Goal: Check status: Check status

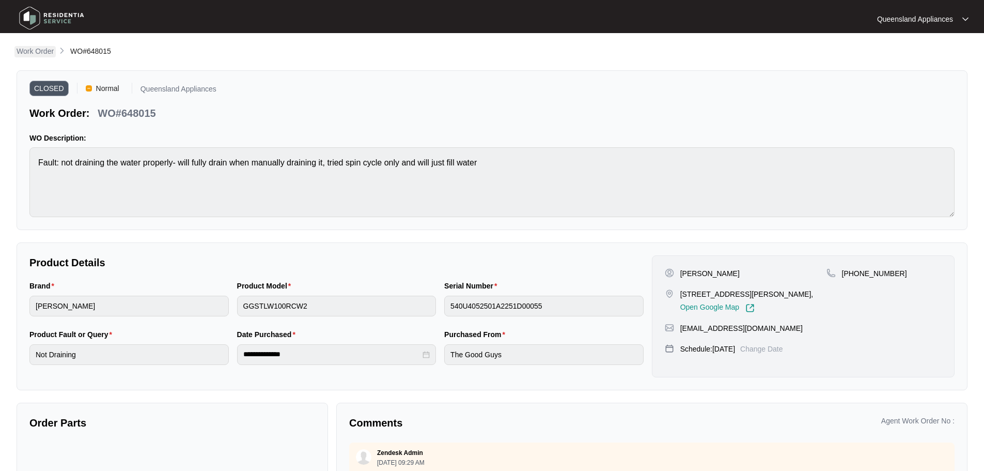
scroll to position [8, 0]
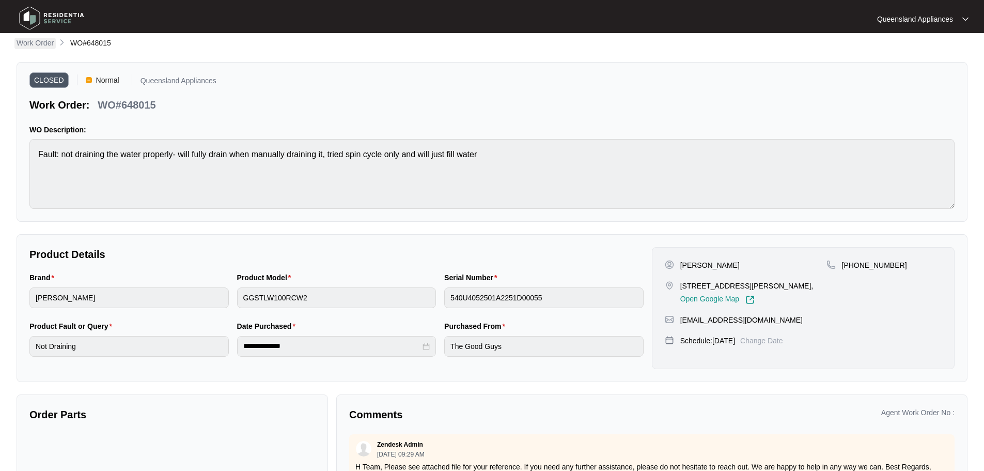
click at [40, 39] on p "Work Order" at bounding box center [35, 43] width 37 height 10
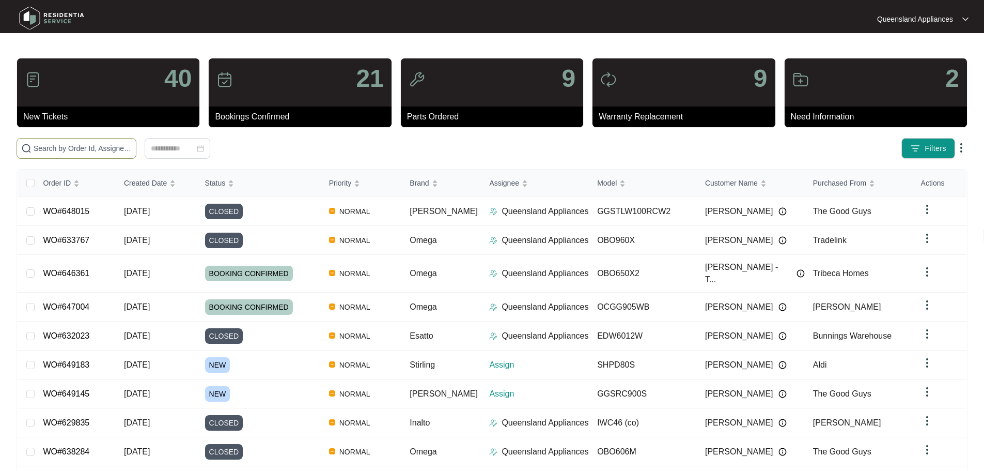
click at [136, 142] on span at bounding box center [77, 148] width 120 height 21
paste input "649183"
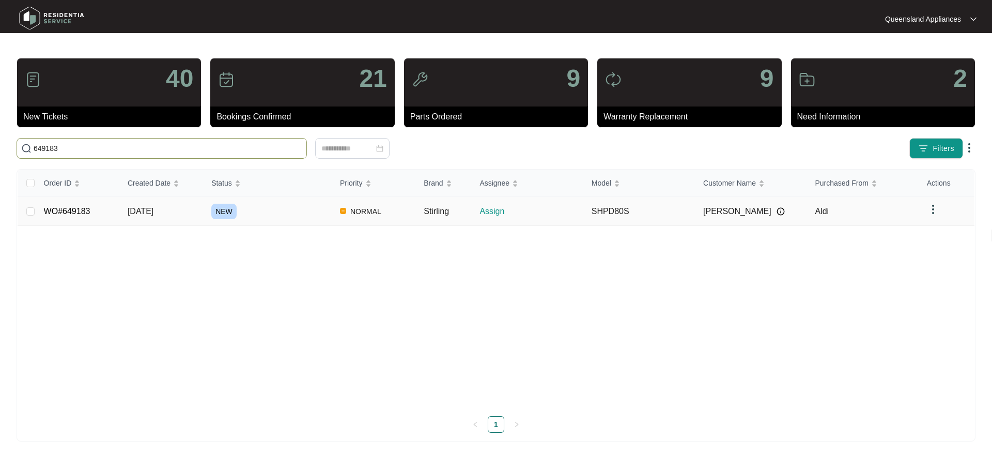
type input "649183"
click at [153, 210] on span "[DATE]" at bounding box center [141, 211] width 26 height 9
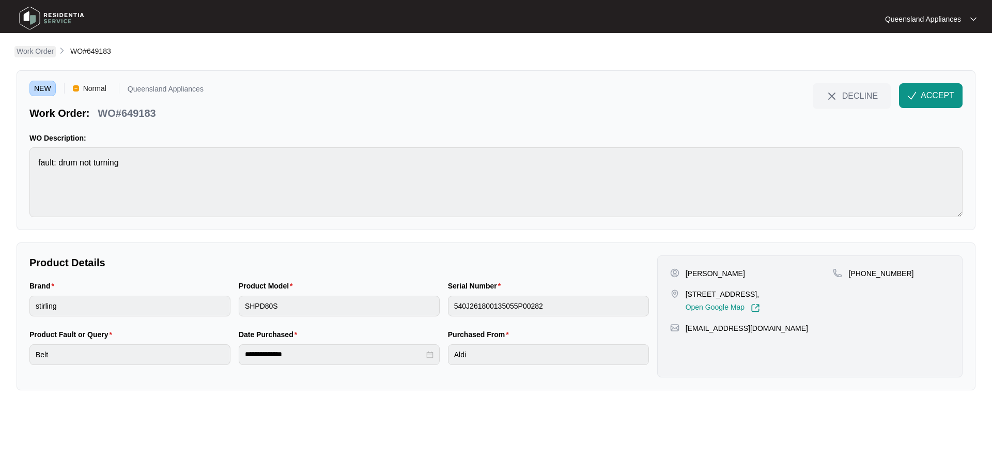
click at [41, 52] on p "Work Order" at bounding box center [35, 51] width 37 height 10
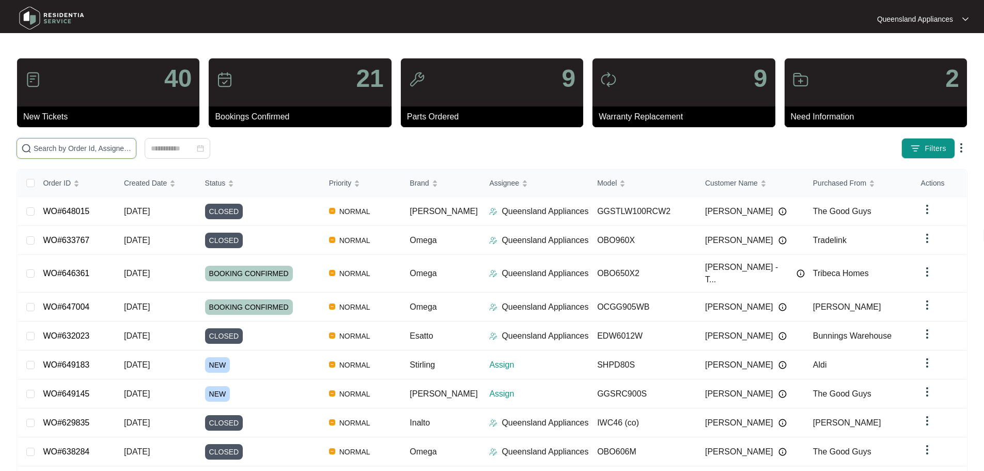
click at [131, 150] on input "text" at bounding box center [83, 148] width 98 height 11
paste input "649145"
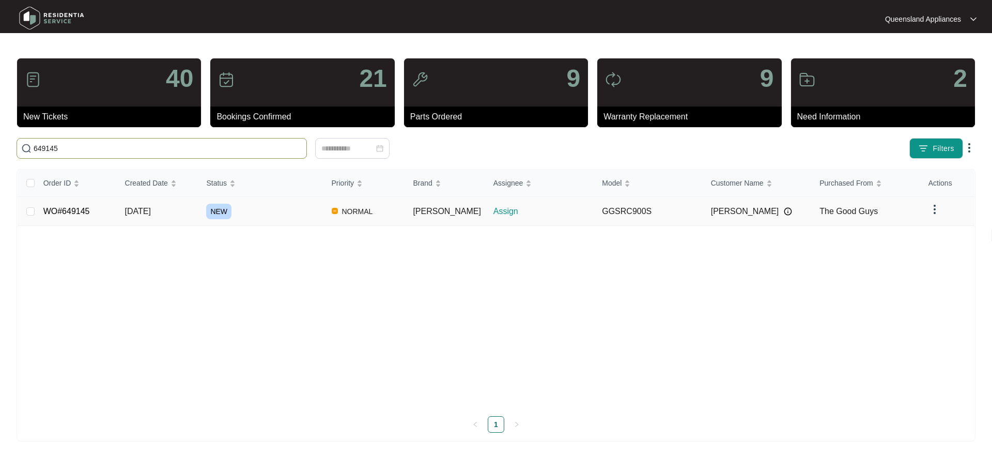
type input "649145"
click at [173, 214] on td "[DATE]" at bounding box center [158, 211] width 82 height 29
